Goal: Information Seeking & Learning: Learn about a topic

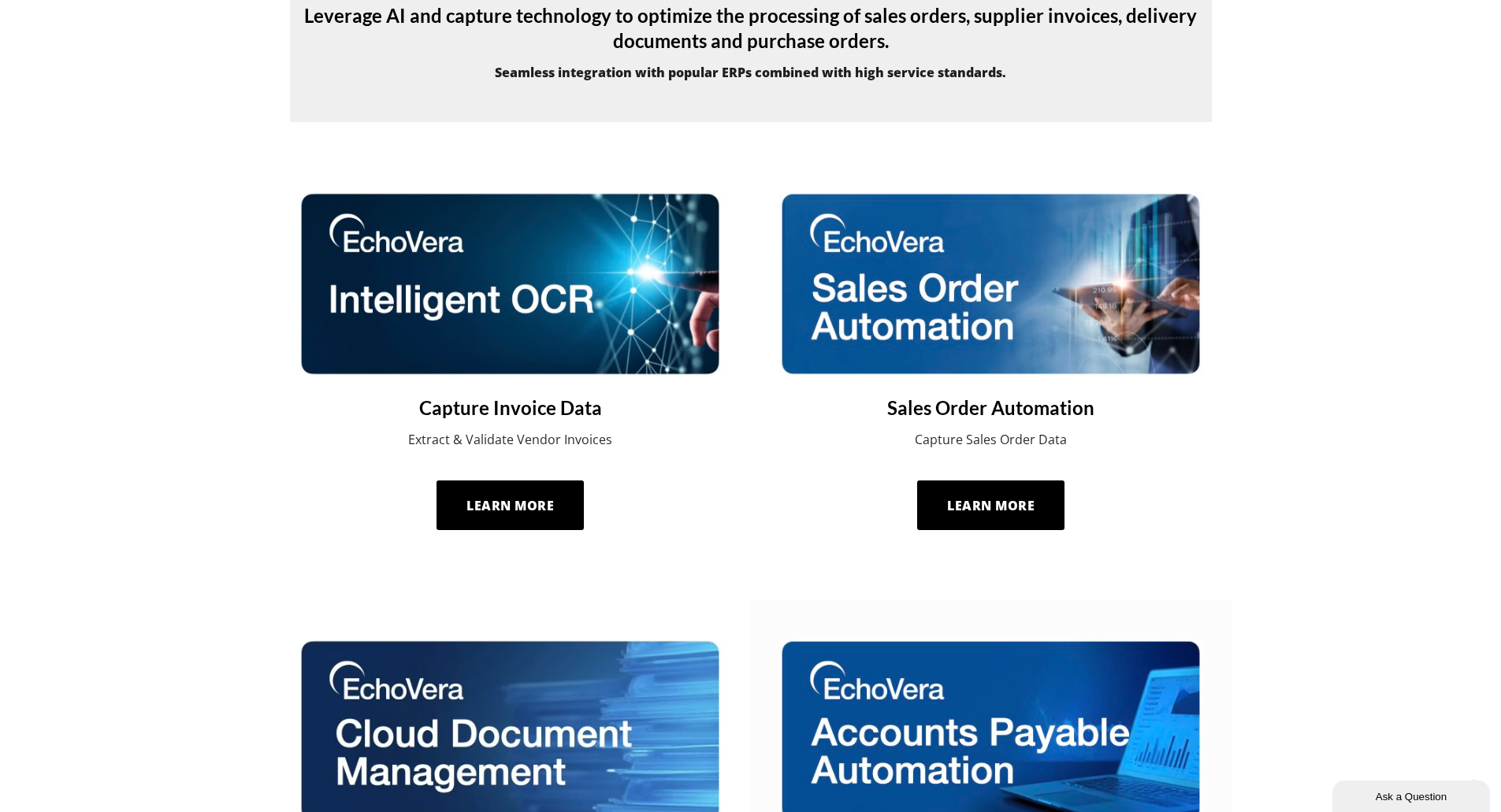
scroll to position [612, 0]
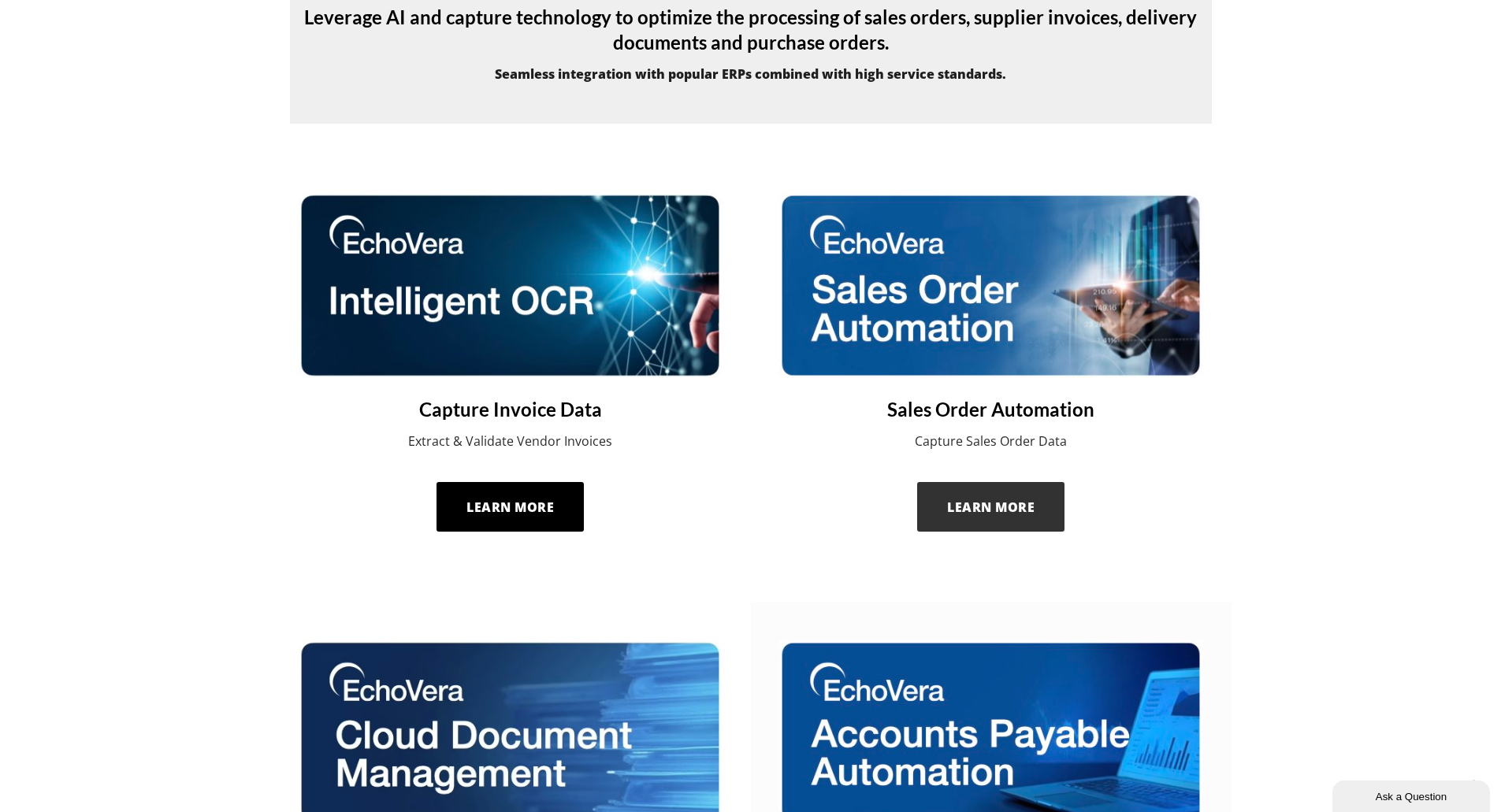
click at [992, 501] on span "Learn More" at bounding box center [990, 506] width 87 height 17
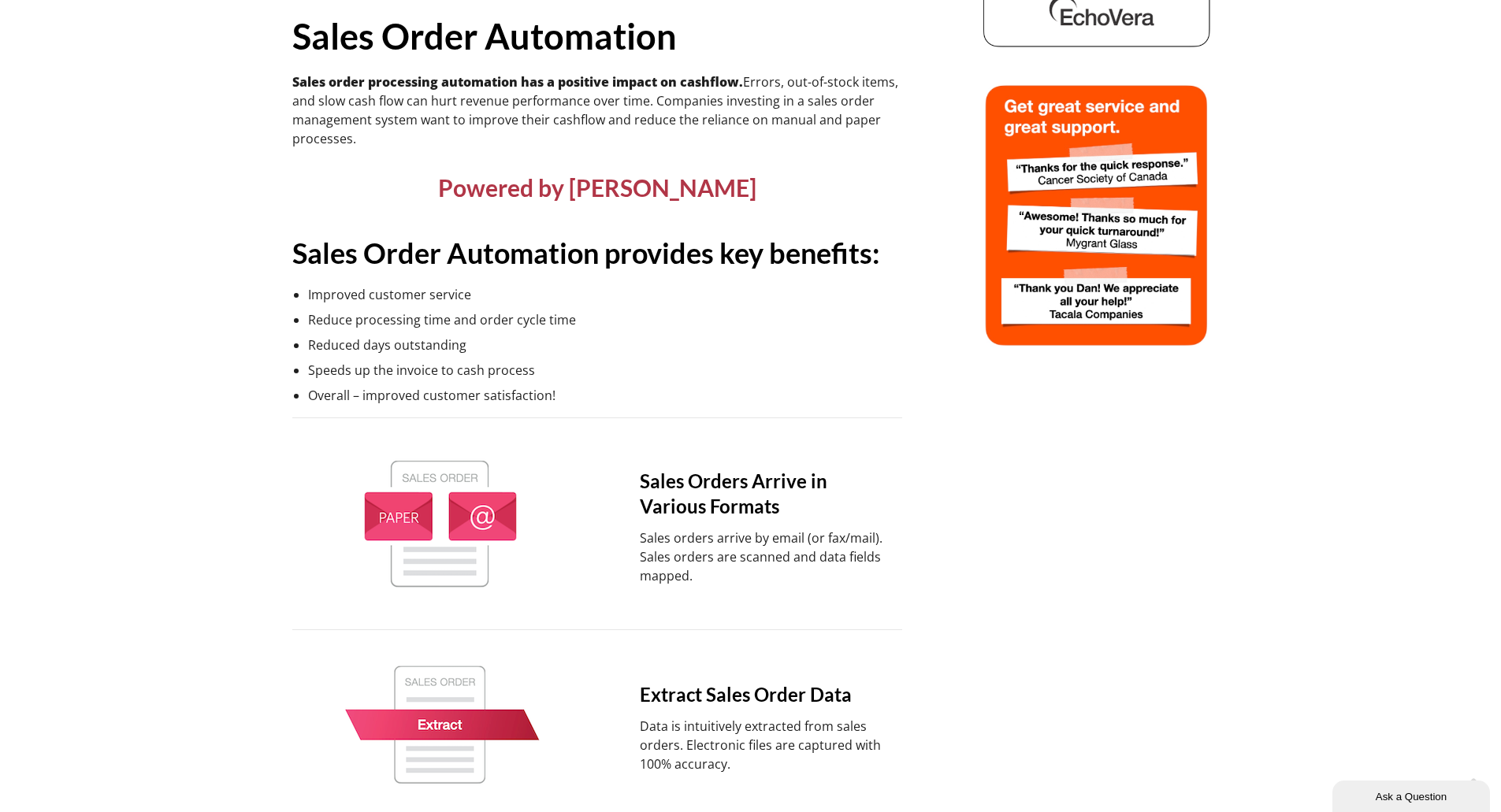
scroll to position [752, 0]
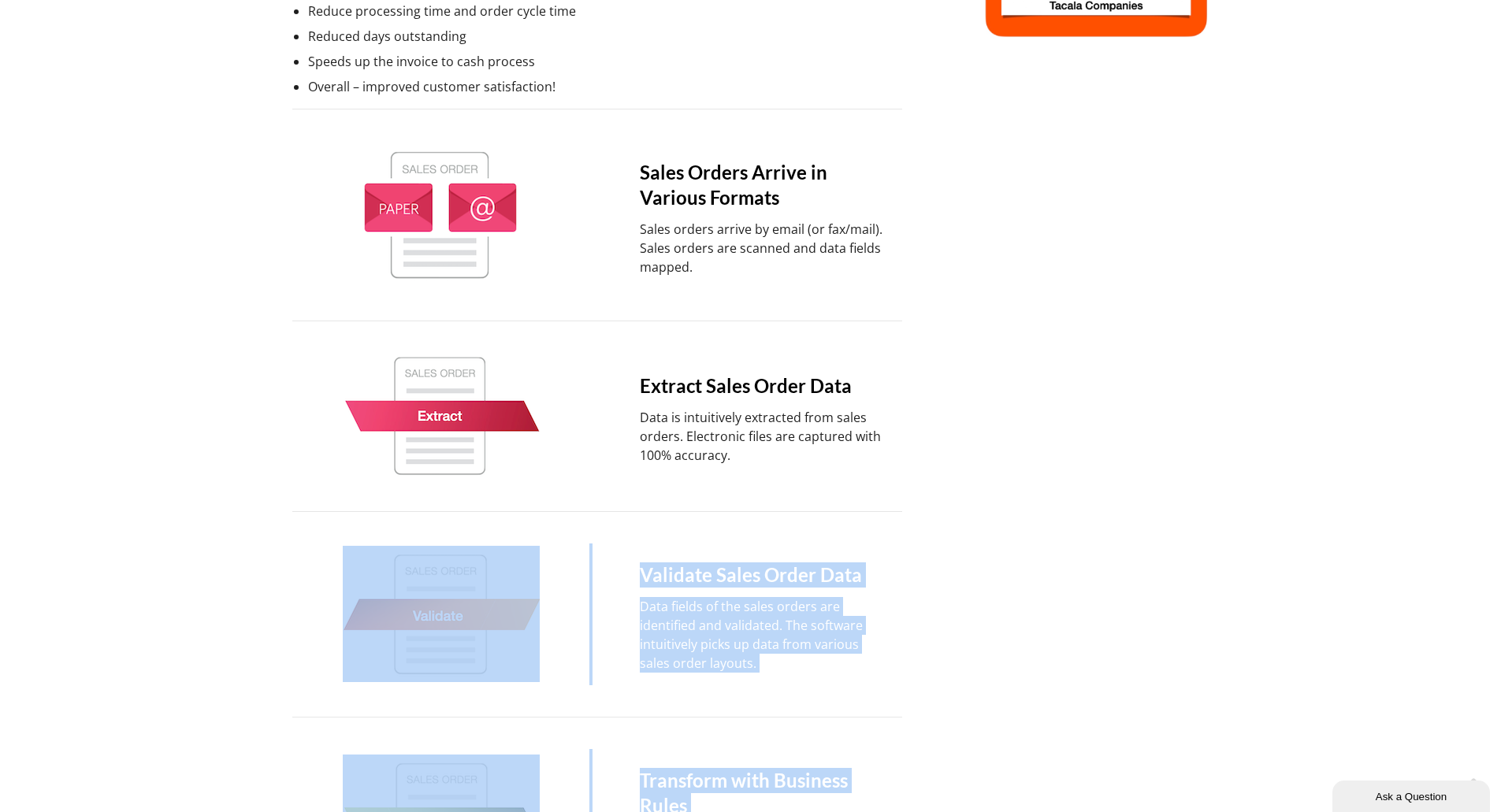
drag, startPoint x: 773, startPoint y: 480, endPoint x: 268, endPoint y: 148, distance: 604.4
click at [268, 148] on div "Sales Order Automation Integration Sales Order Automation Sales Order Automatio…" at bounding box center [875, 356] width 1828 height 1980
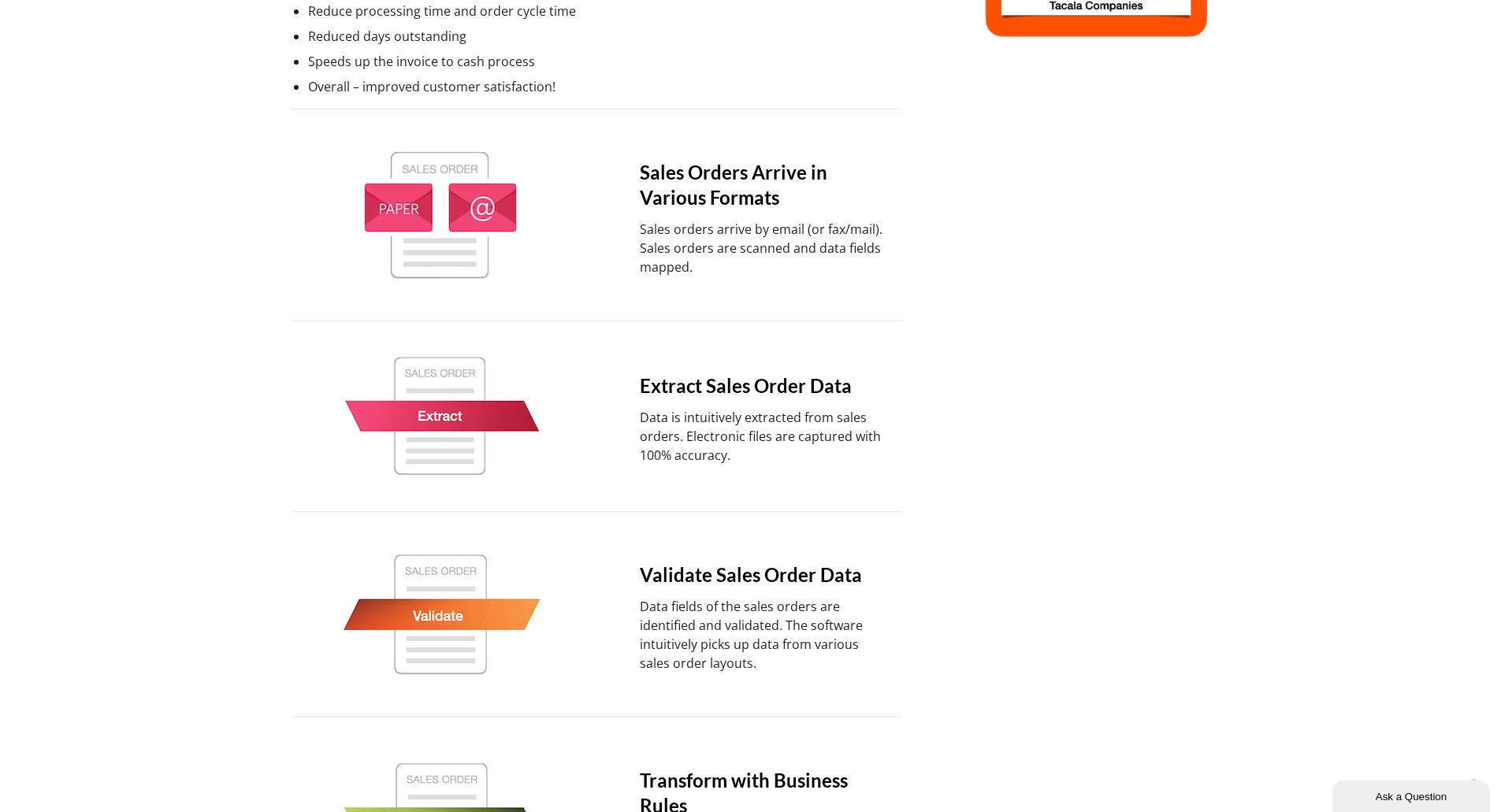
click at [877, 416] on p "Data is intuitively extracted from sales orders. Electronic files are captured …" at bounding box center [765, 436] width 252 height 56
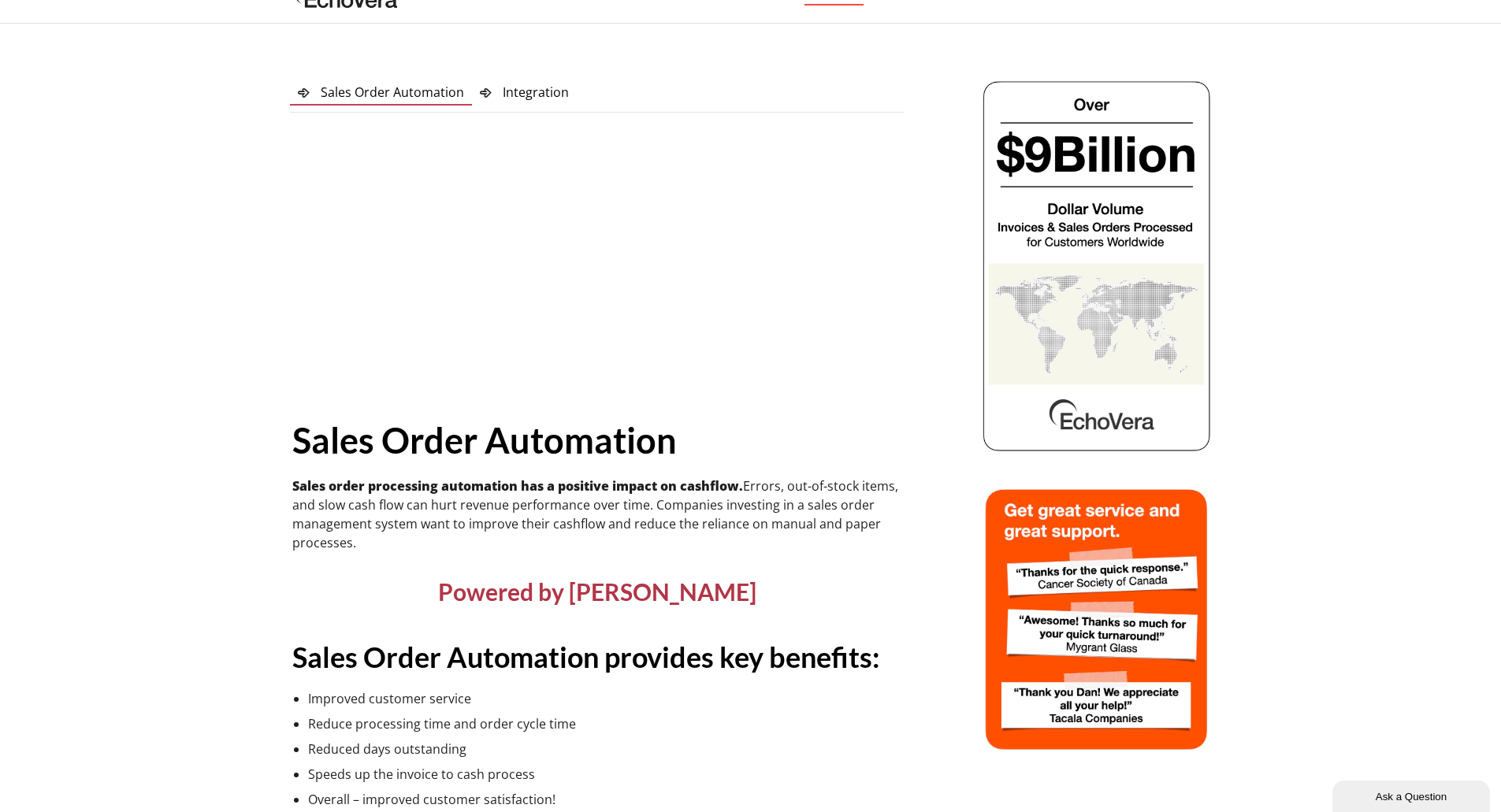
scroll to position [0, 0]
